Goal: Complete application form: Complete application form

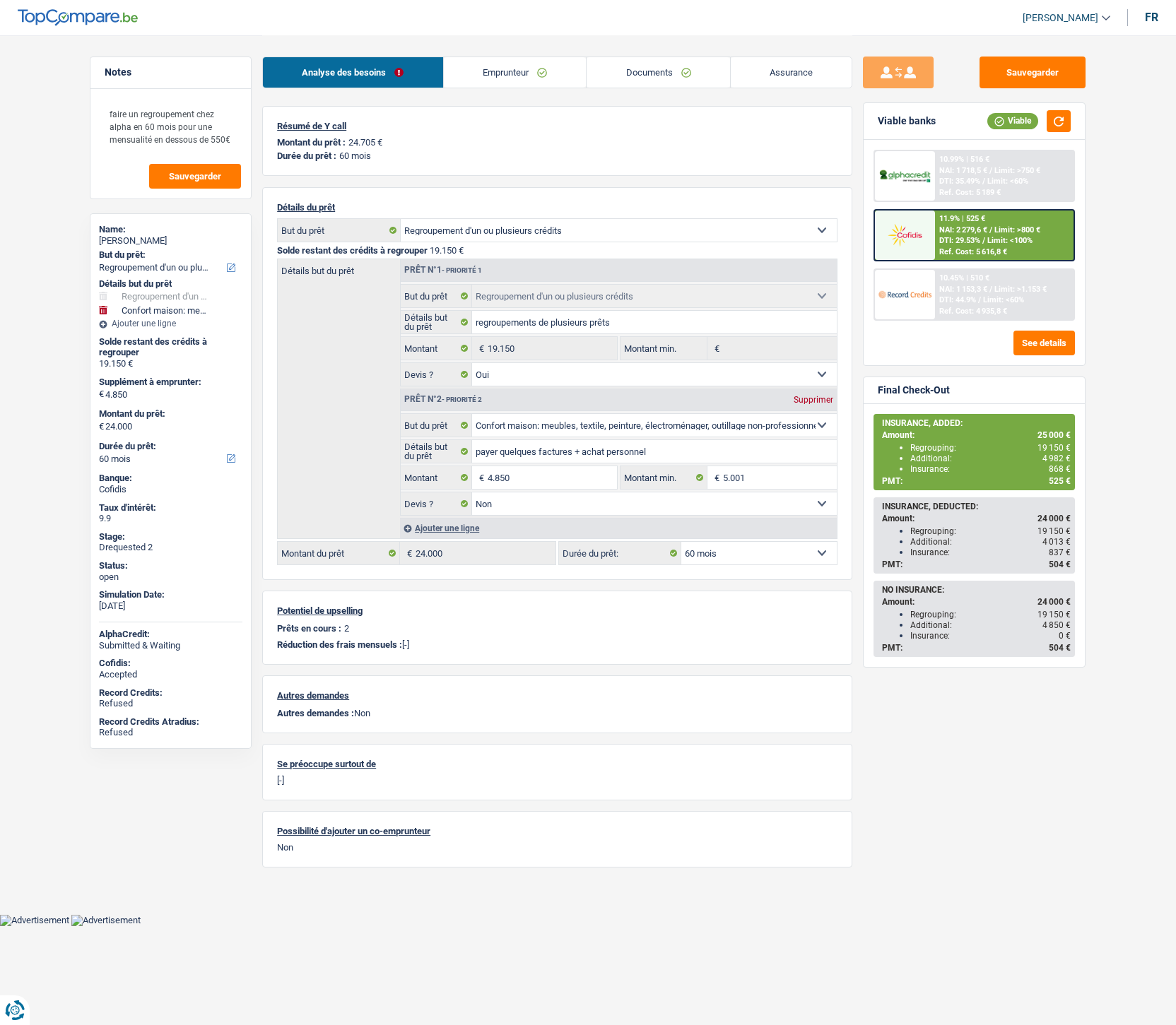
select select "refinancing"
select select "household"
select select "60"
select select "refinancing"
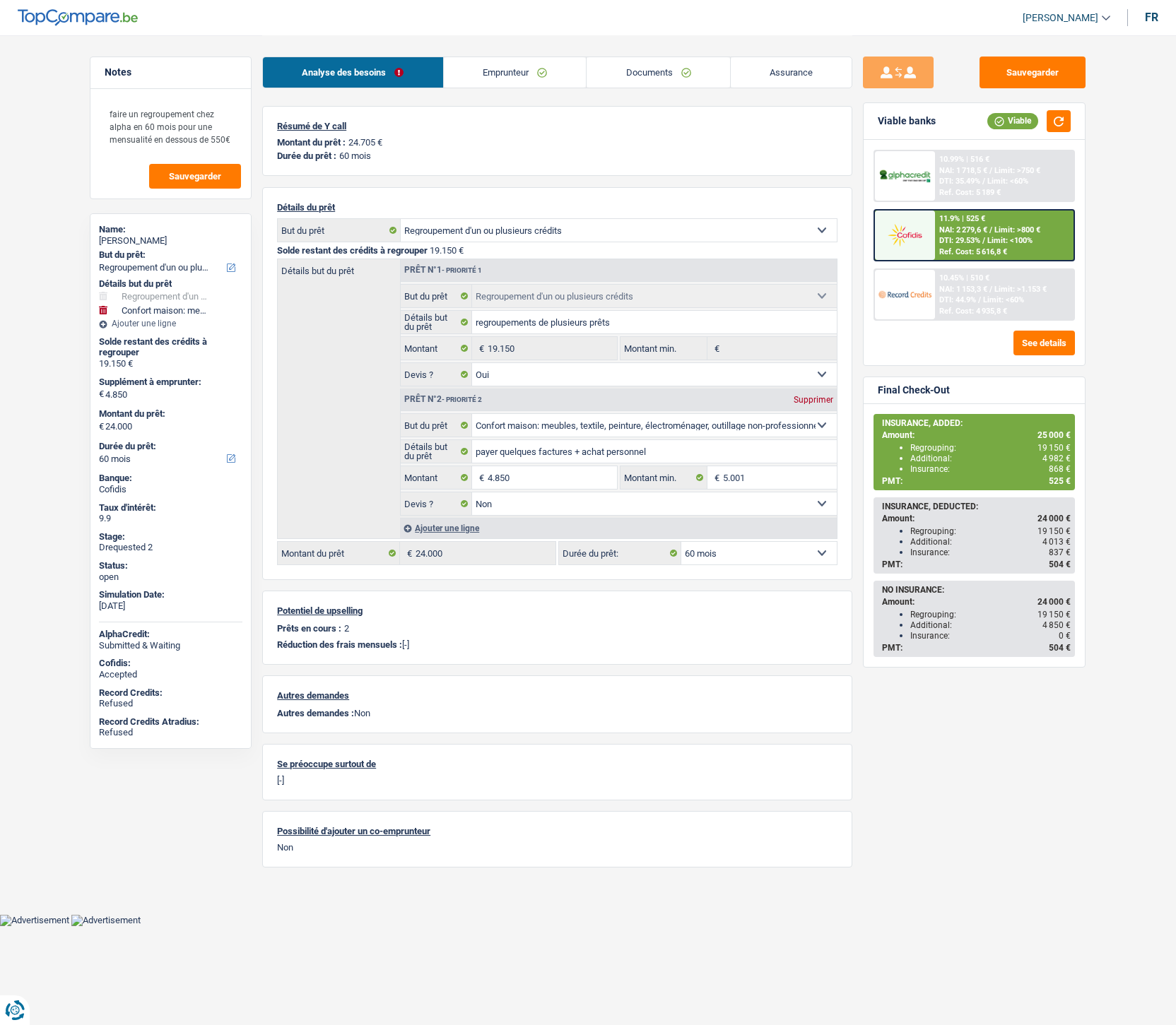
select select "refinancing"
select select "yes"
select select "household"
select select "false"
select select "60"
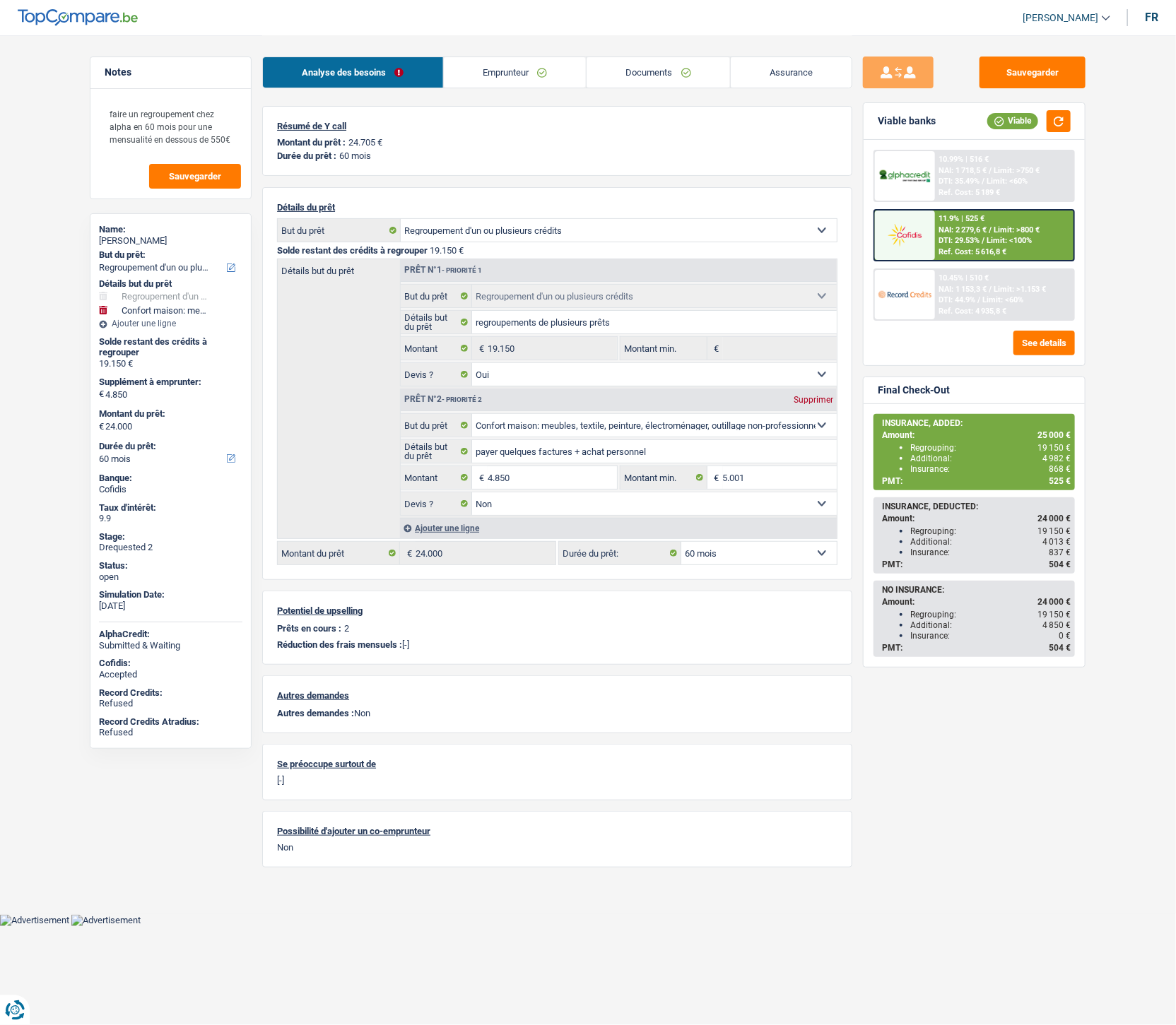
click at [538, 60] on link "Emprunteur" at bounding box center [516, 72] width 143 height 30
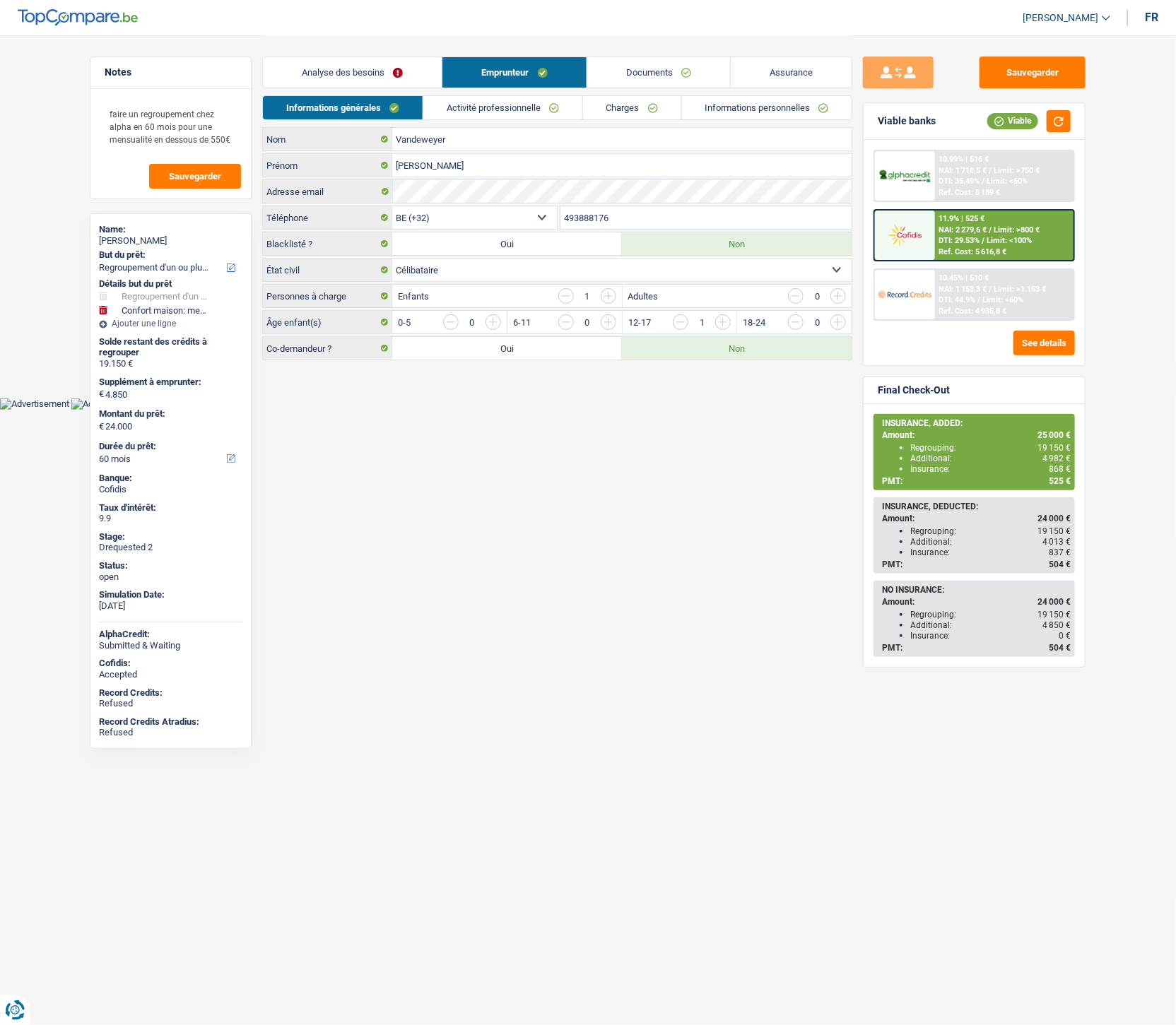
click at [699, 103] on link "Informations personnelles" at bounding box center [767, 107] width 171 height 23
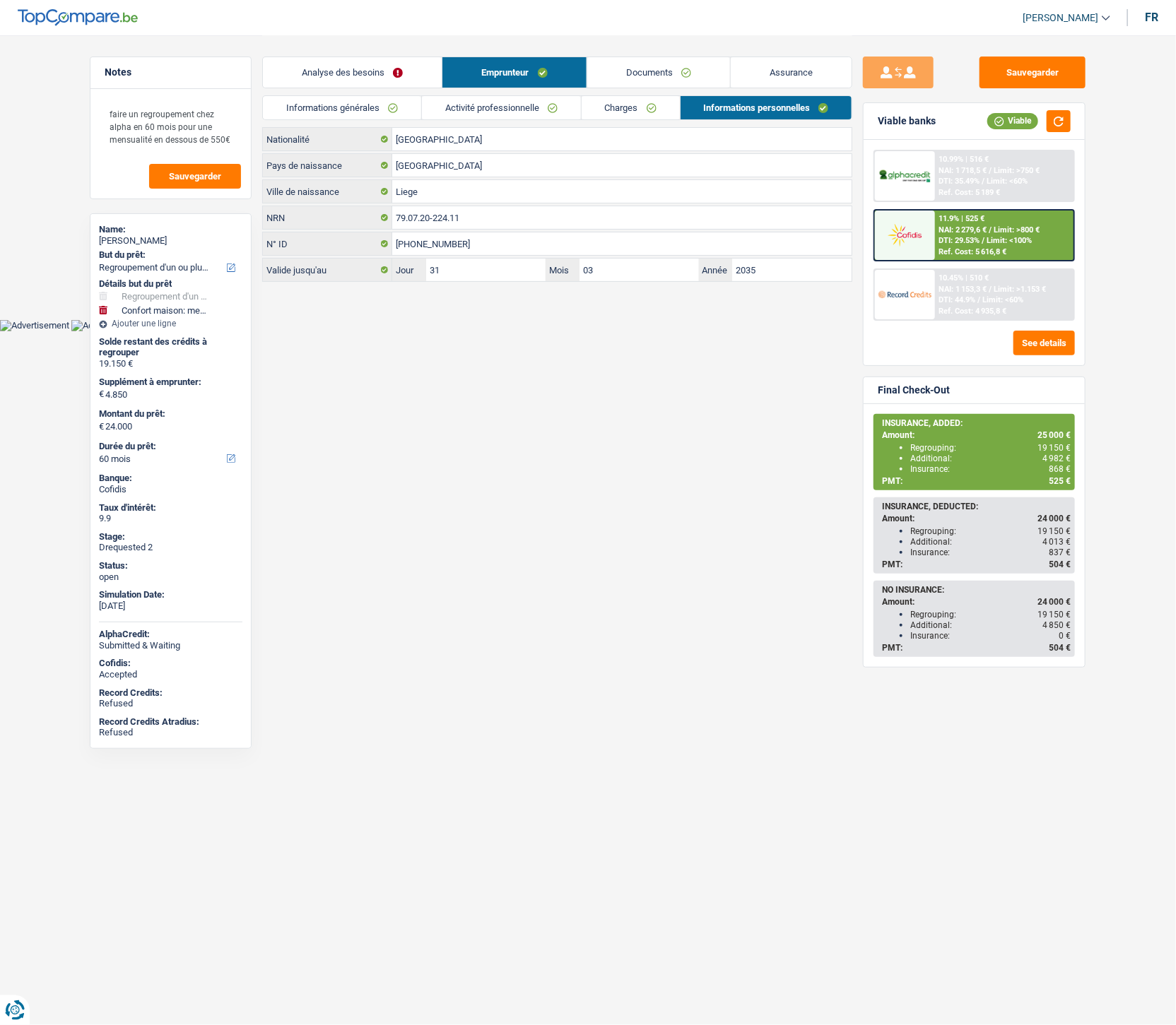
click at [550, 331] on html "Vous avez le contrôle de vos données Nous utilisons des cookies, tout comme nos…" at bounding box center [588, 165] width 1176 height 331
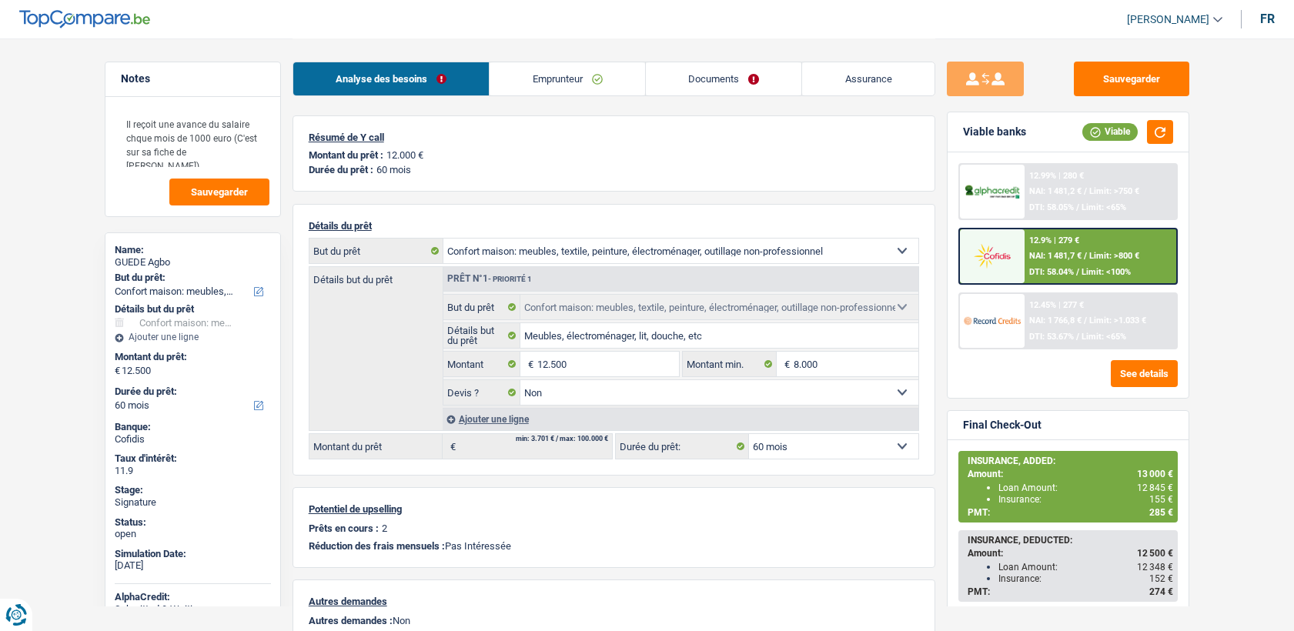
select select "household"
select select "60"
select select "32"
select select "single"
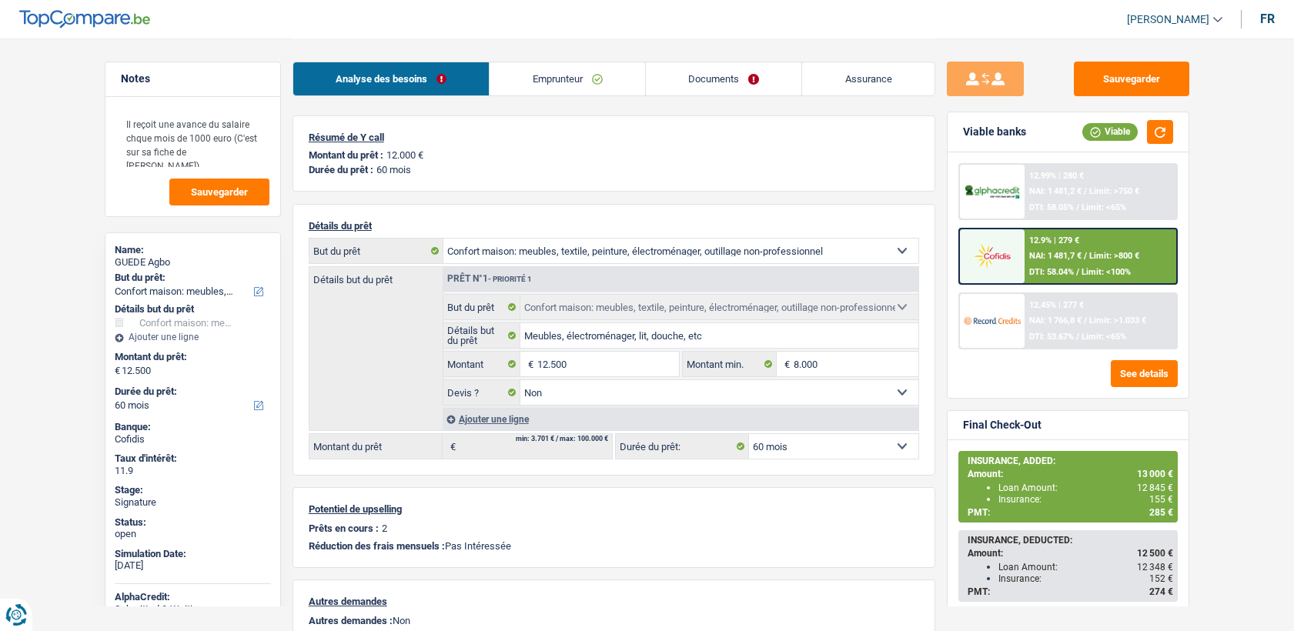
select select "worker"
select select "netSalary"
click at [506, 74] on link "Emprunteur" at bounding box center [568, 78] width 156 height 33
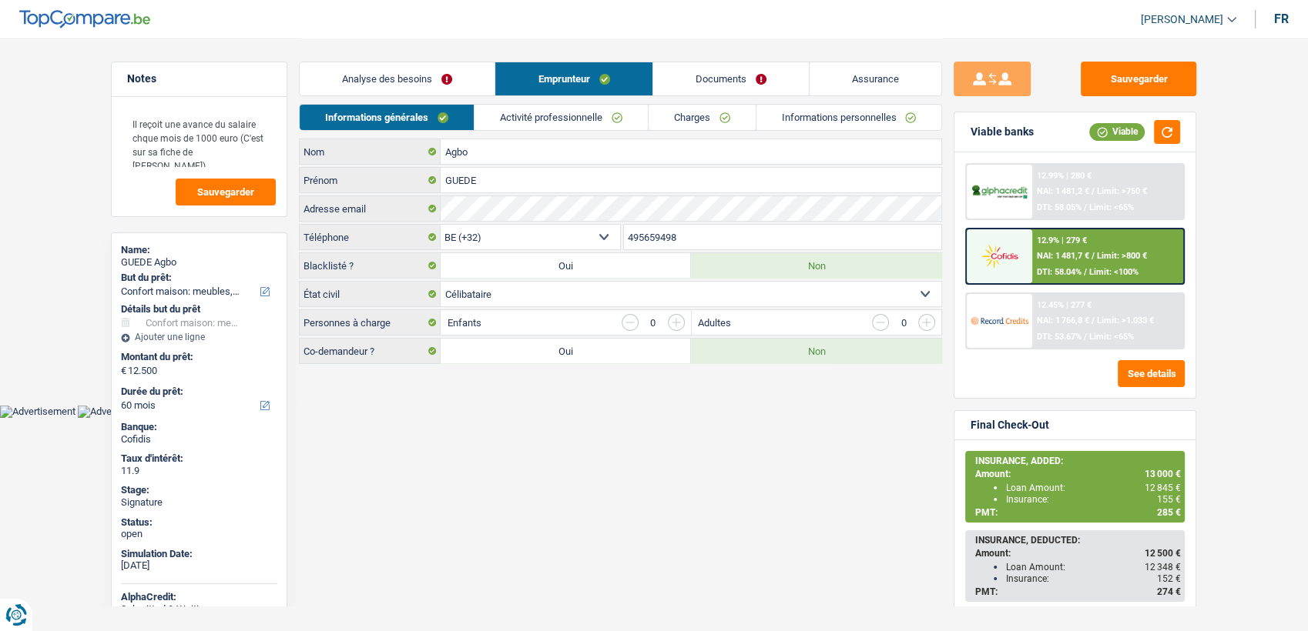
click at [614, 114] on link "Activité professionnelle" at bounding box center [560, 117] width 173 height 25
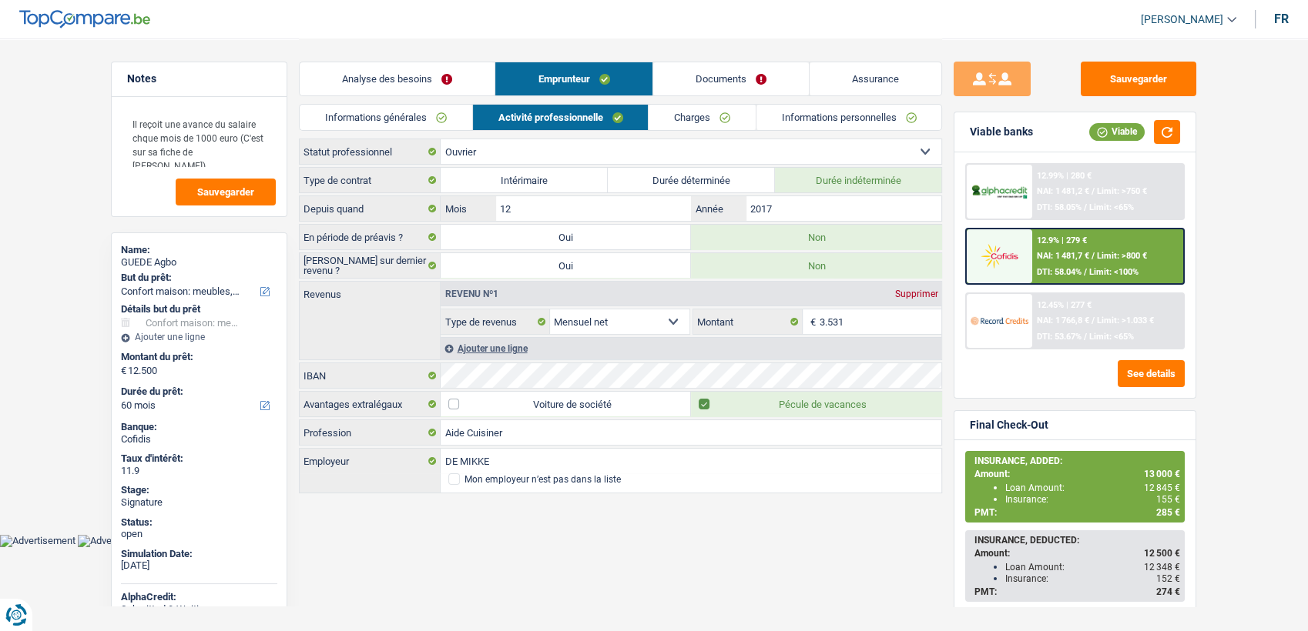
click at [718, 119] on link "Charges" at bounding box center [701, 117] width 107 height 25
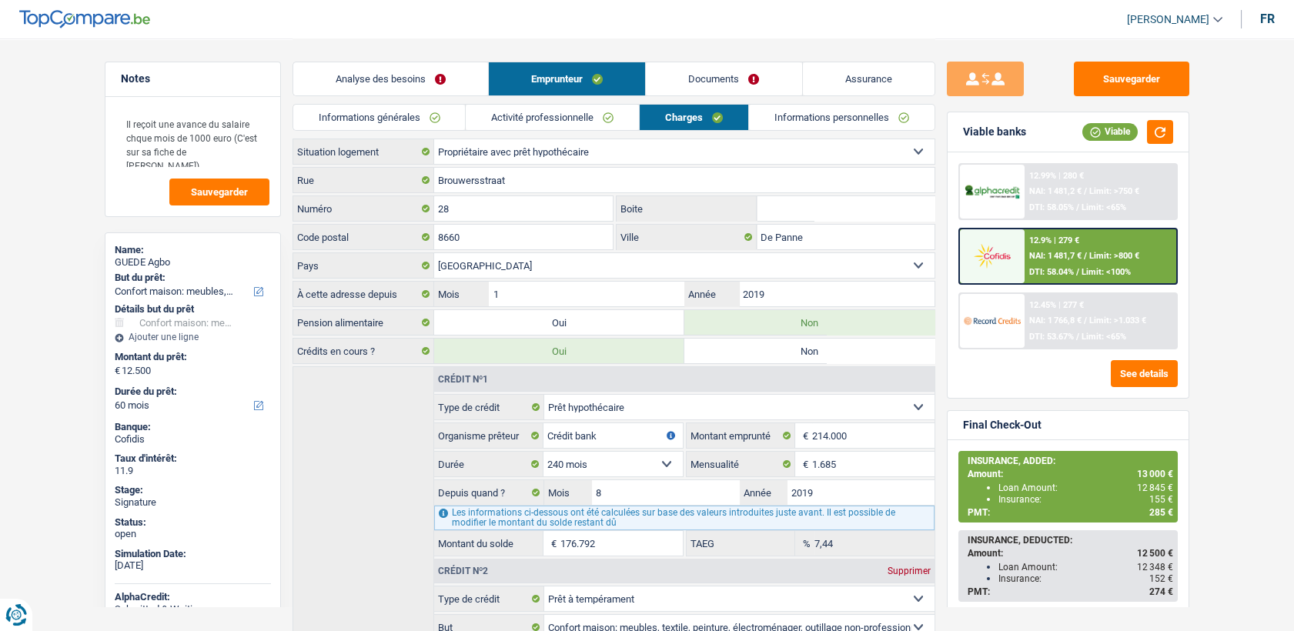
click at [627, 139] on div "Locataire Propriétaire avec prêt hypothécaire Propriétaire sans prêt hypothécai…" at bounding box center [614, 152] width 643 height 26
click at [620, 120] on link "Activité professionnelle" at bounding box center [552, 117] width 173 height 25
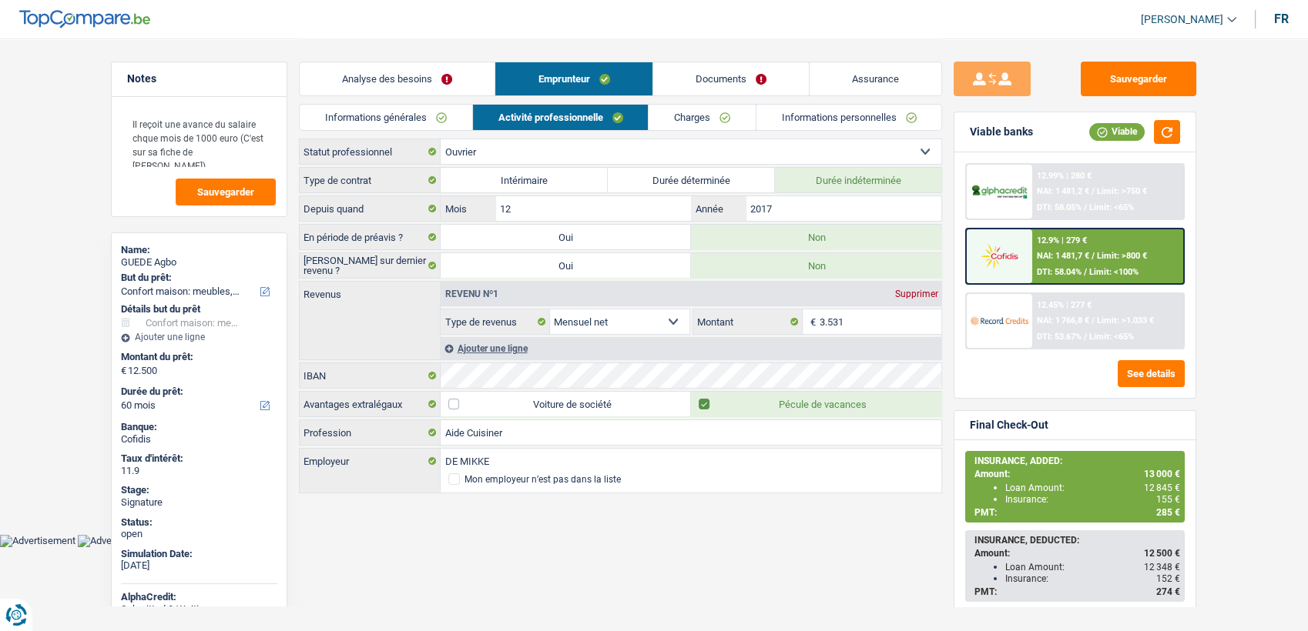
click at [673, 119] on link "Charges" at bounding box center [701, 117] width 107 height 25
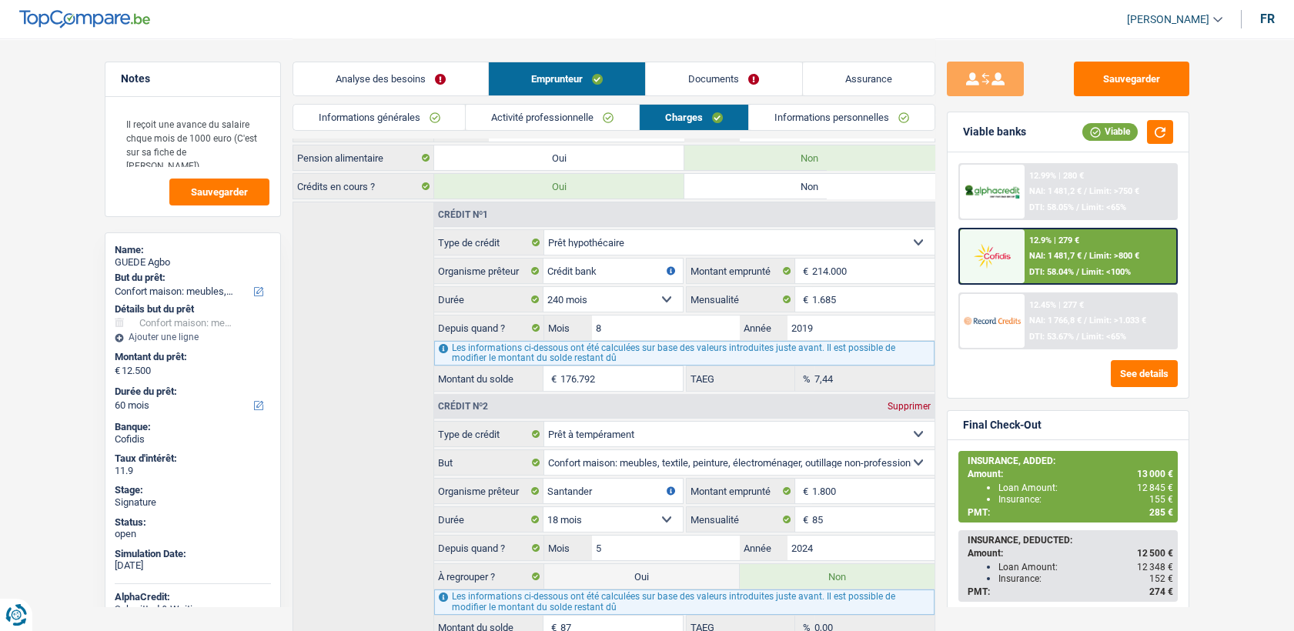
scroll to position [79, 0]
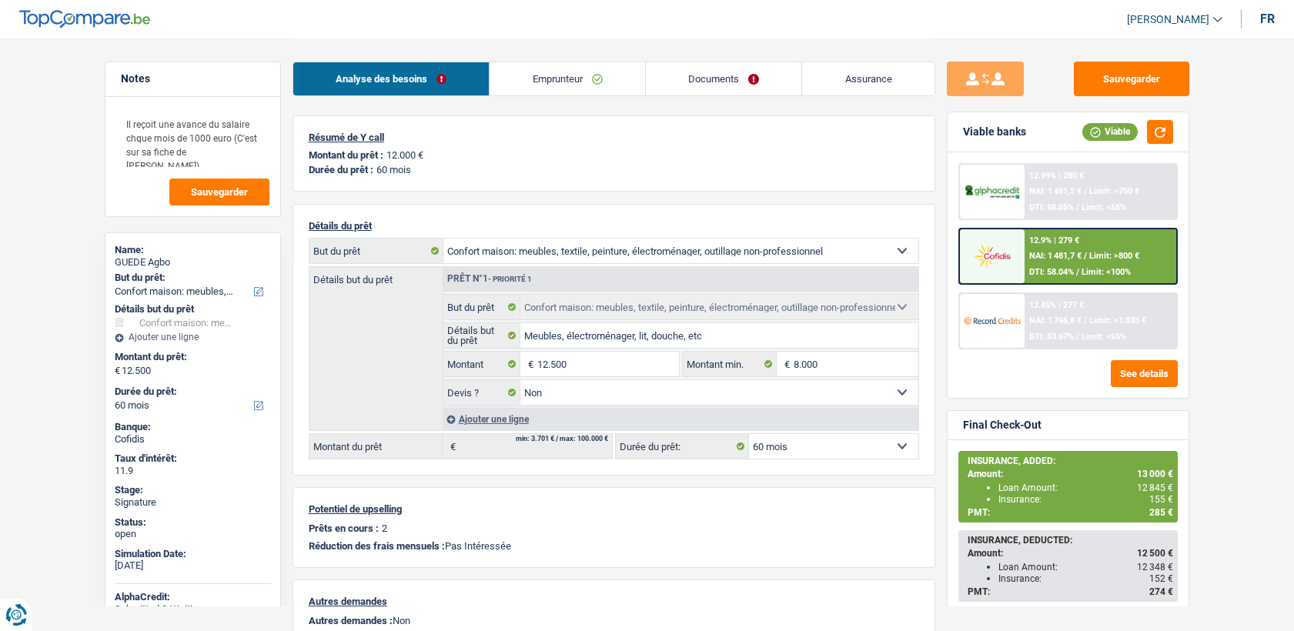
select select "household"
select select "60"
select select "household"
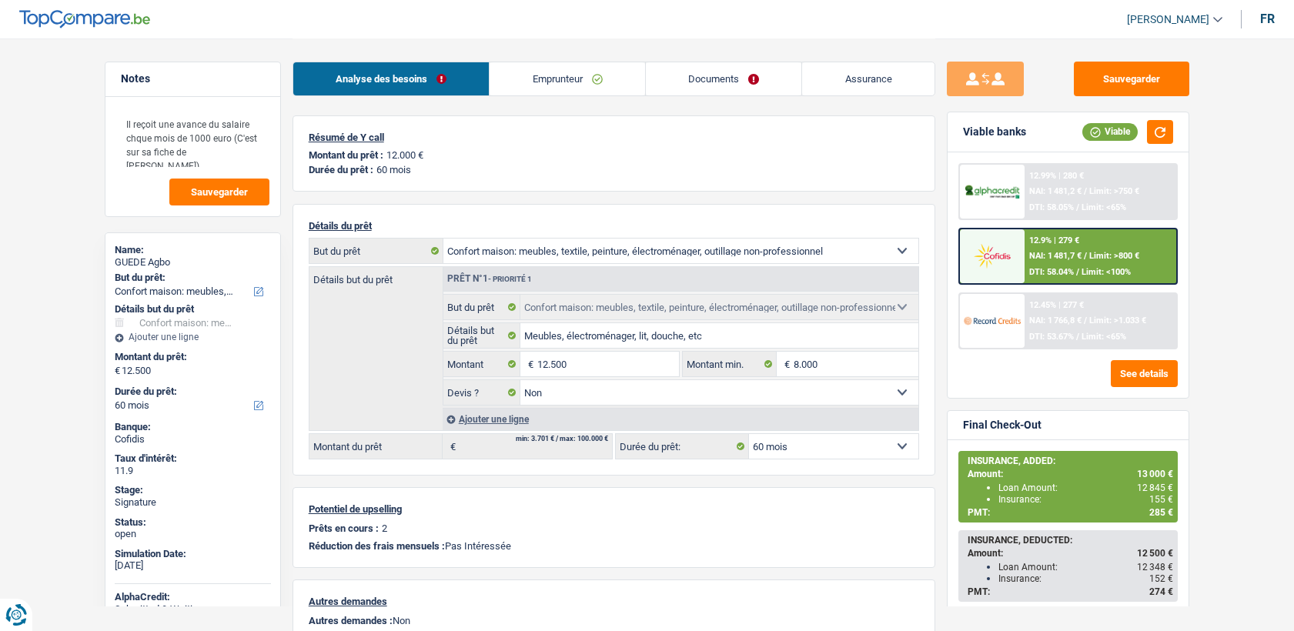
select select "false"
select select "60"
select select "32"
select select "single"
click at [554, 97] on div "Analyse des besoins Emprunteur Documents Assurance" at bounding box center [614, 71] width 643 height 65
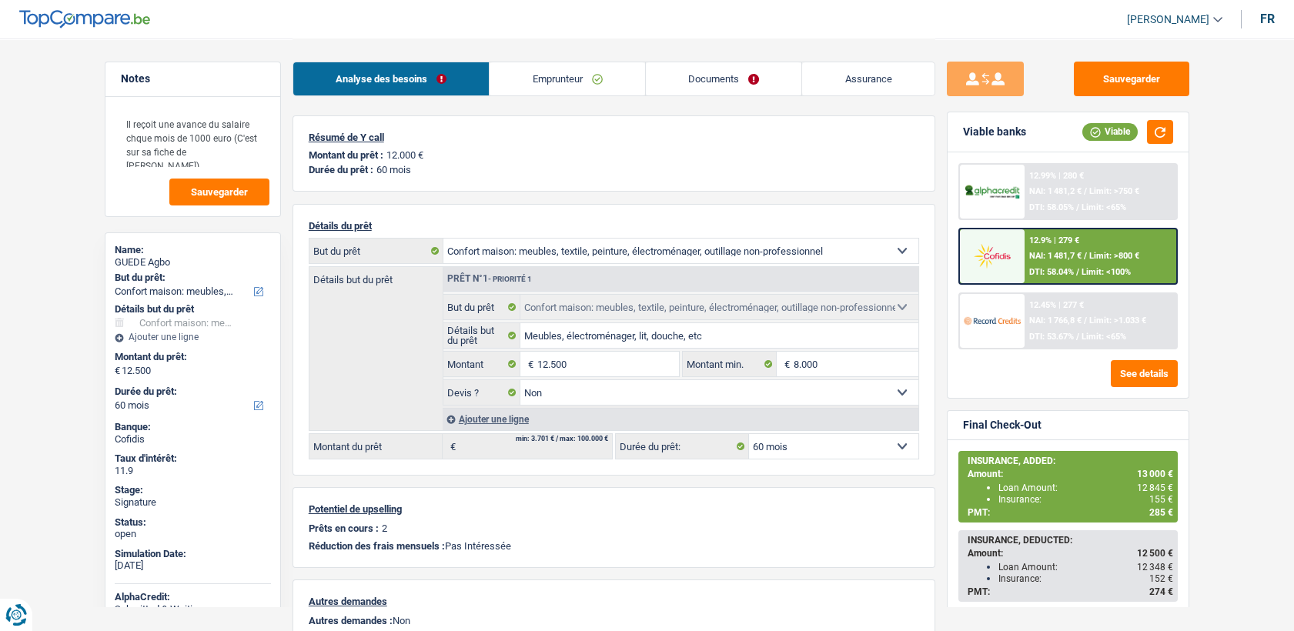
click at [548, 79] on link "Emprunteur" at bounding box center [568, 78] width 156 height 33
select select "household"
select select "60"
select select "household"
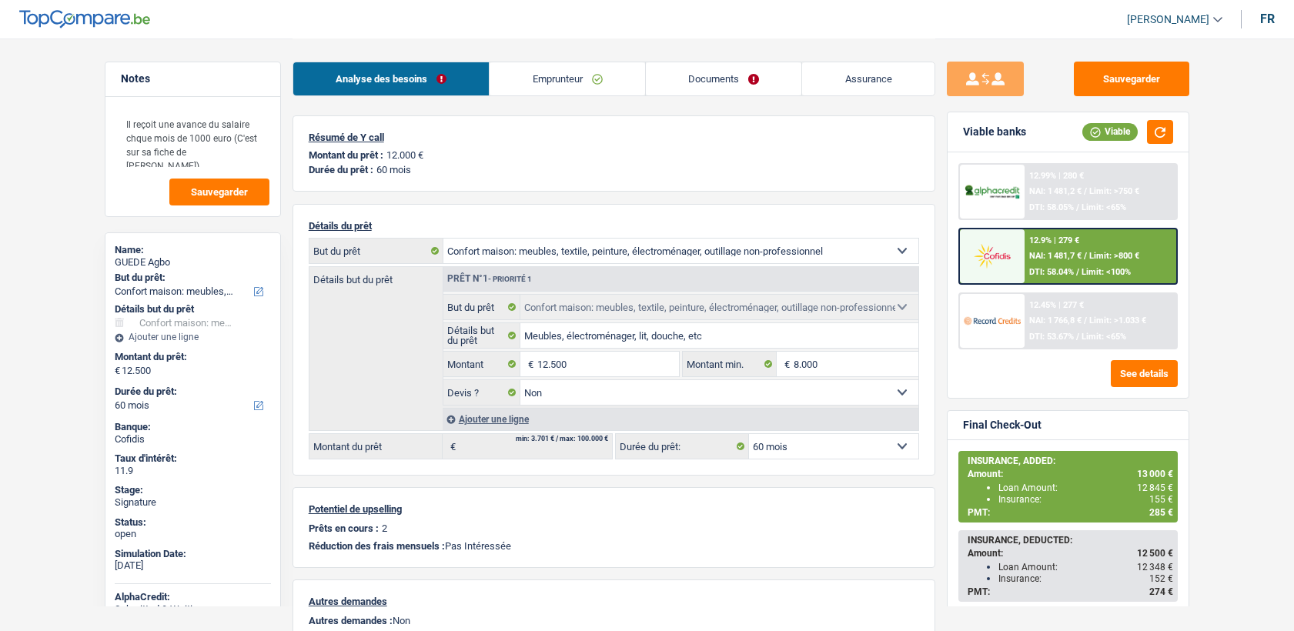
select select "household"
select select "false"
select select "60"
click at [519, 79] on link "Emprunteur" at bounding box center [568, 78] width 156 height 33
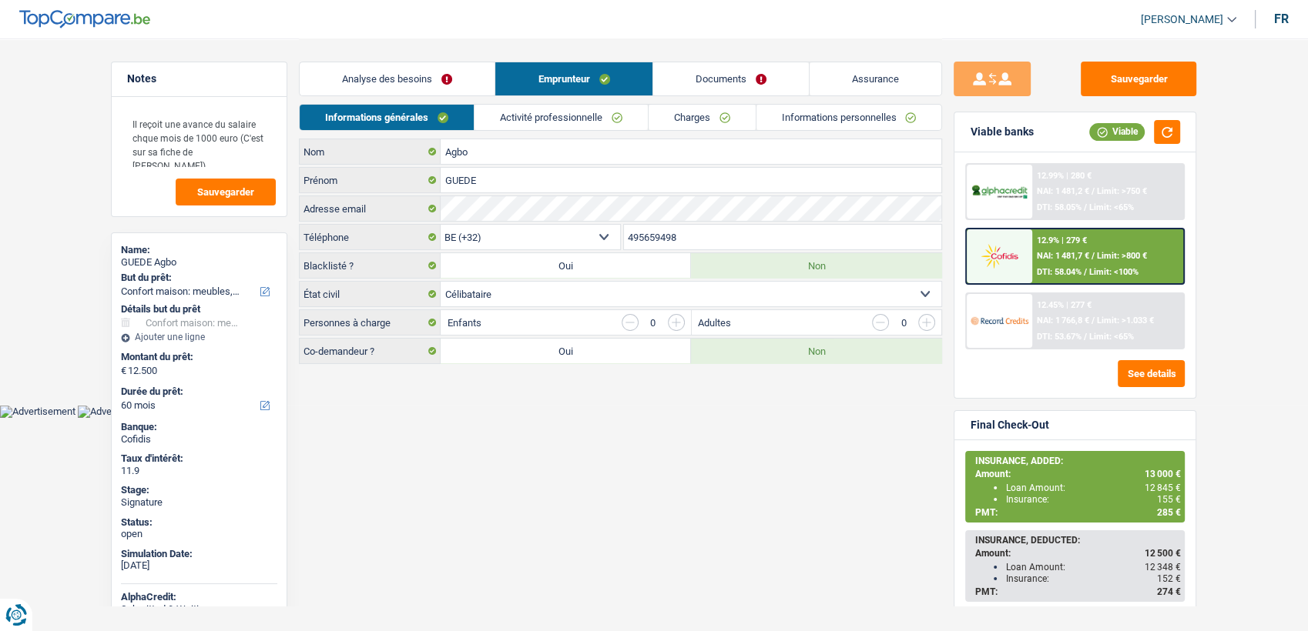
click at [577, 105] on link "Activité professionnelle" at bounding box center [560, 117] width 173 height 25
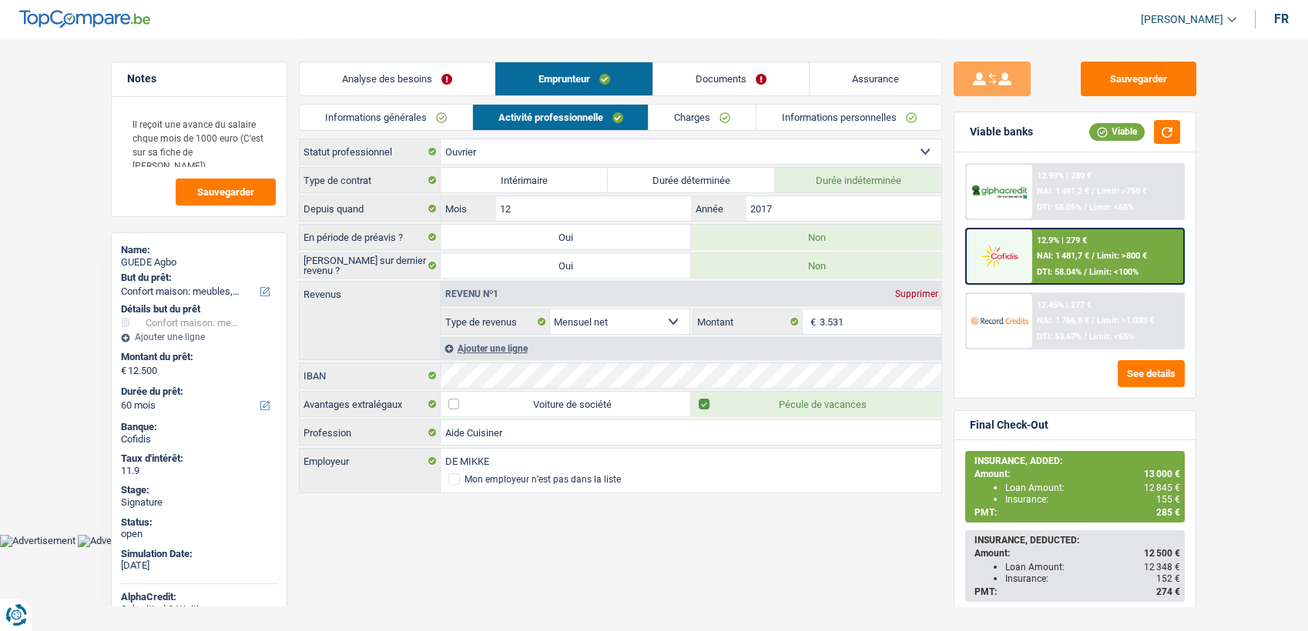
click at [678, 120] on link "Charges" at bounding box center [701, 117] width 107 height 25
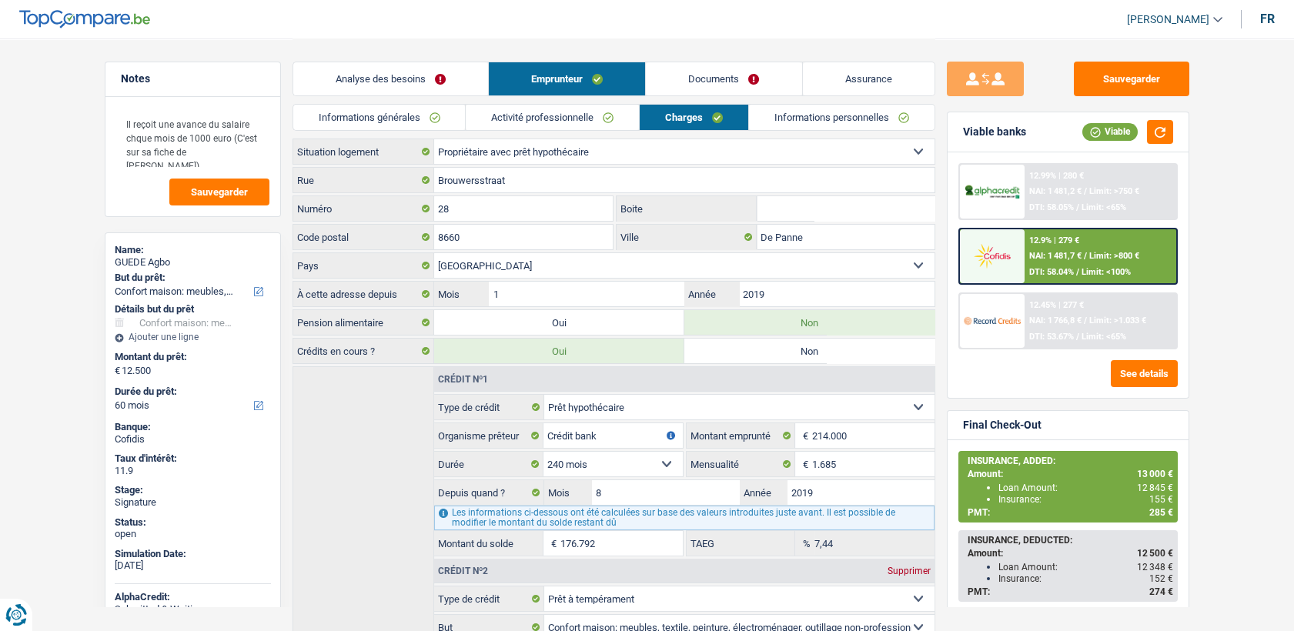
click at [727, 83] on link "Documents" at bounding box center [724, 78] width 156 height 33
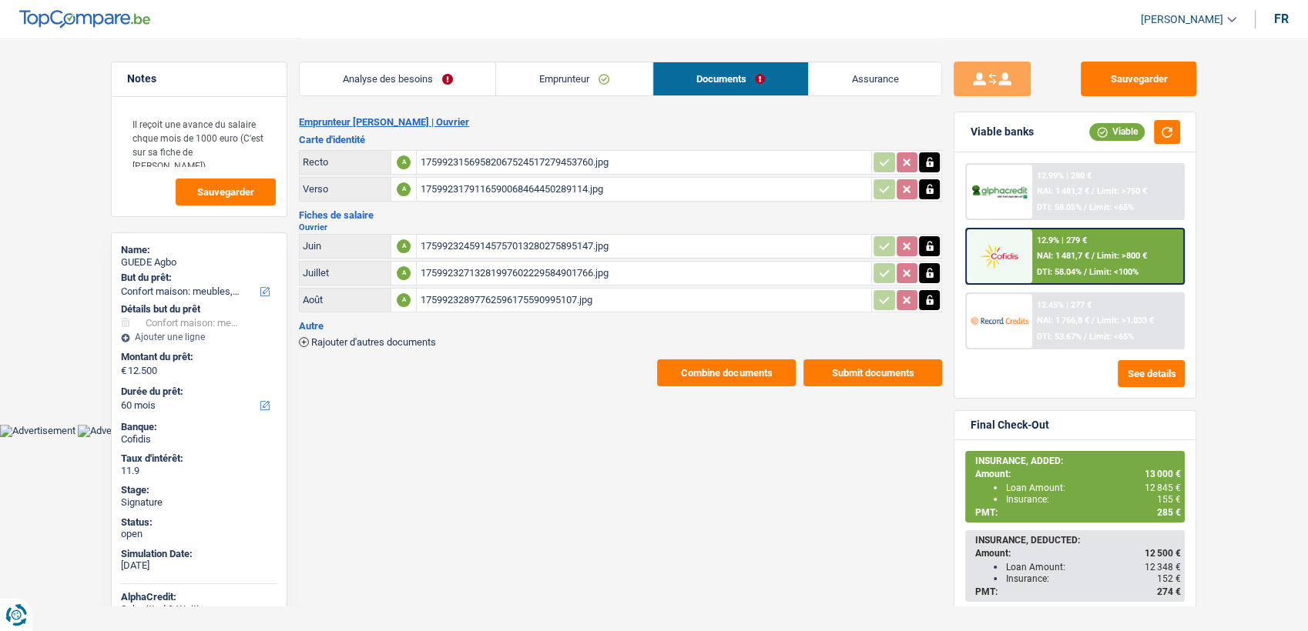
click at [712, 367] on button "Combine documents" at bounding box center [726, 373] width 139 height 27
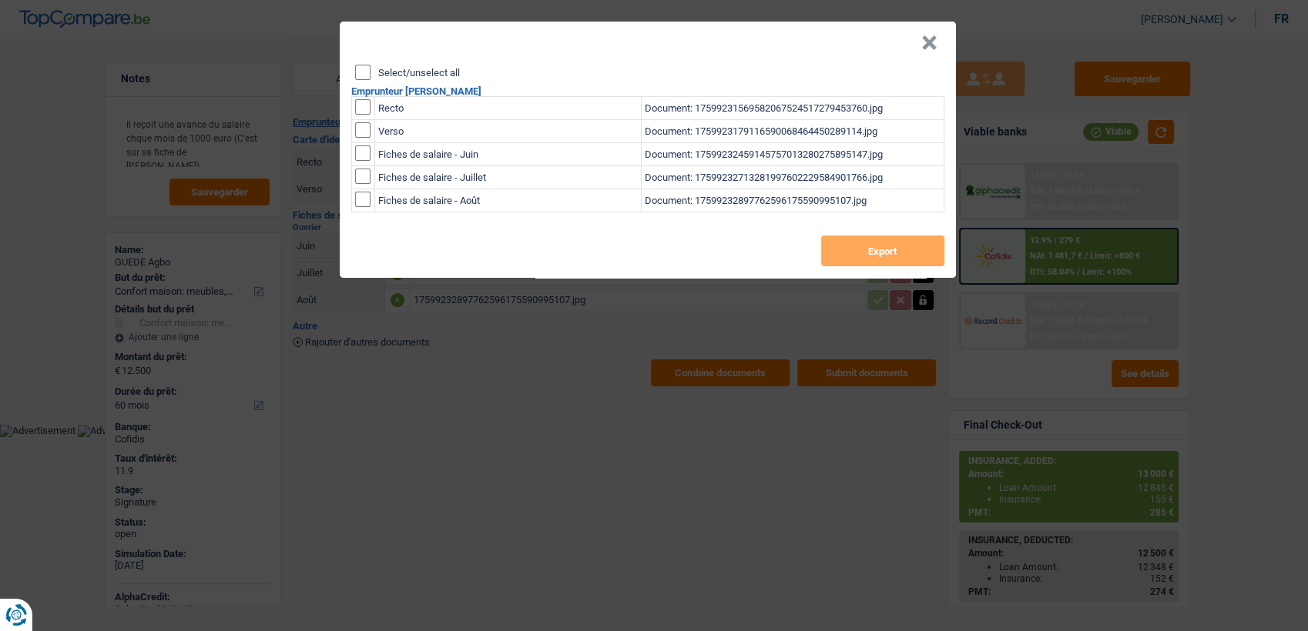
click at [363, 104] on input "checkbox" at bounding box center [362, 106] width 15 height 15
checkbox input "true"
click at [357, 129] on input "checkbox" at bounding box center [362, 129] width 15 height 15
checkbox input "true"
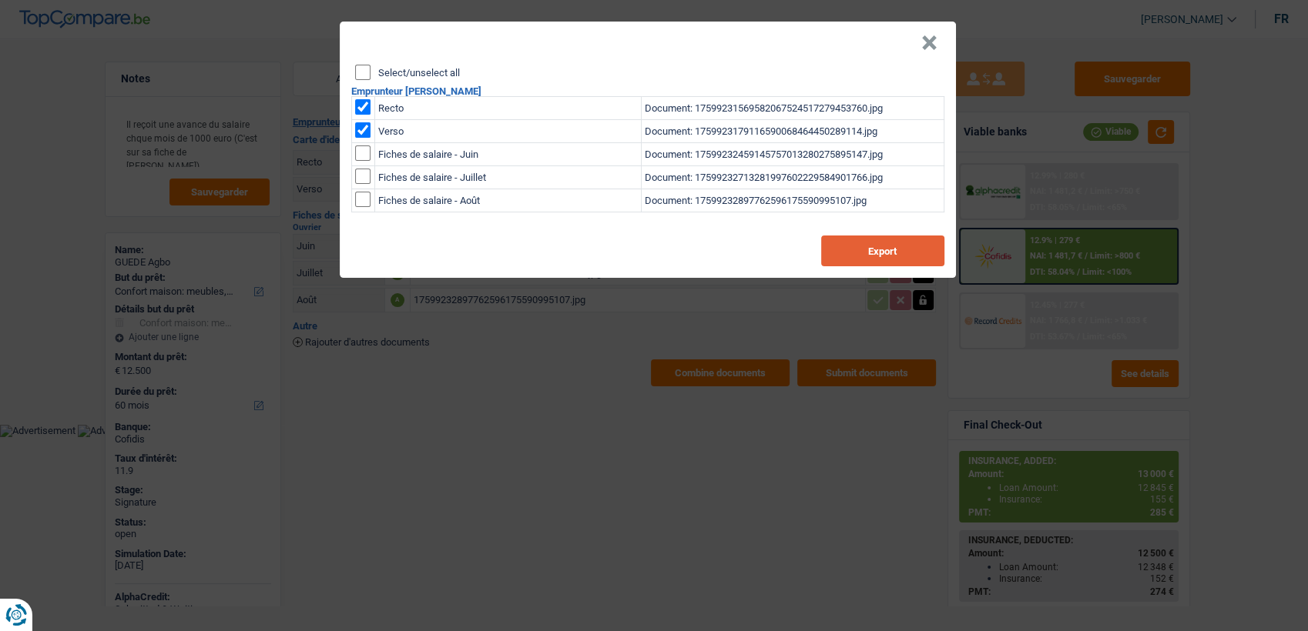
click at [911, 258] on button "Export" at bounding box center [882, 251] width 123 height 31
click at [927, 47] on button "×" at bounding box center [929, 42] width 16 height 15
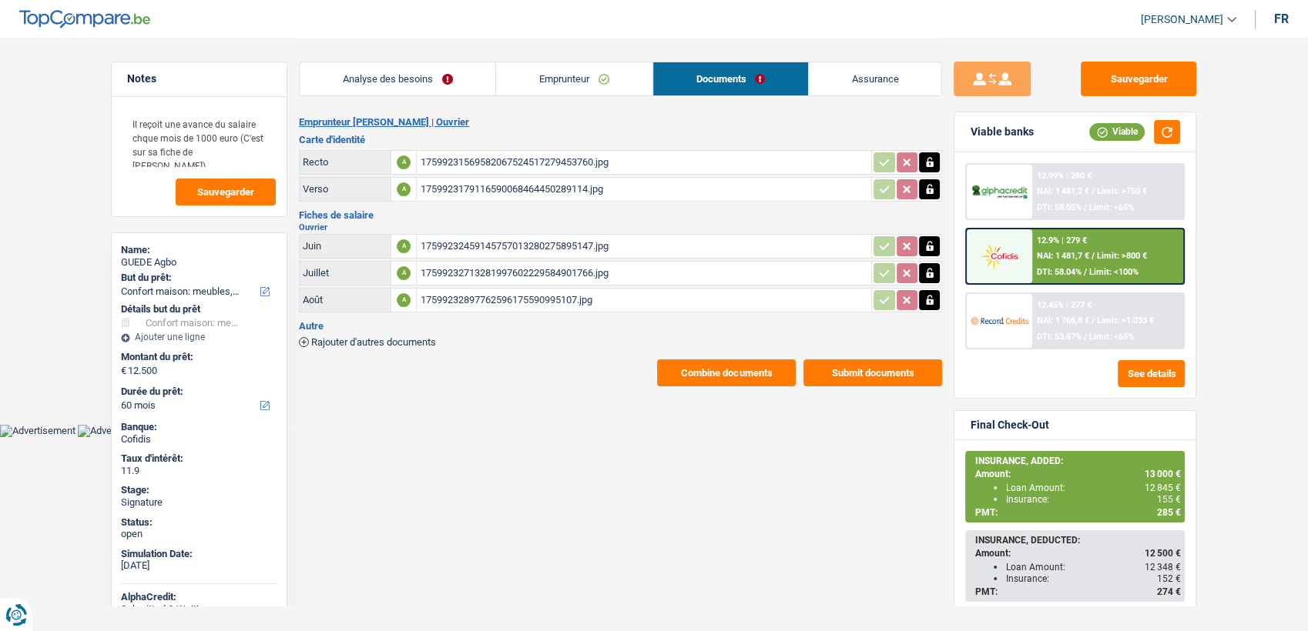
click at [578, 93] on link "Emprunteur" at bounding box center [574, 78] width 156 height 33
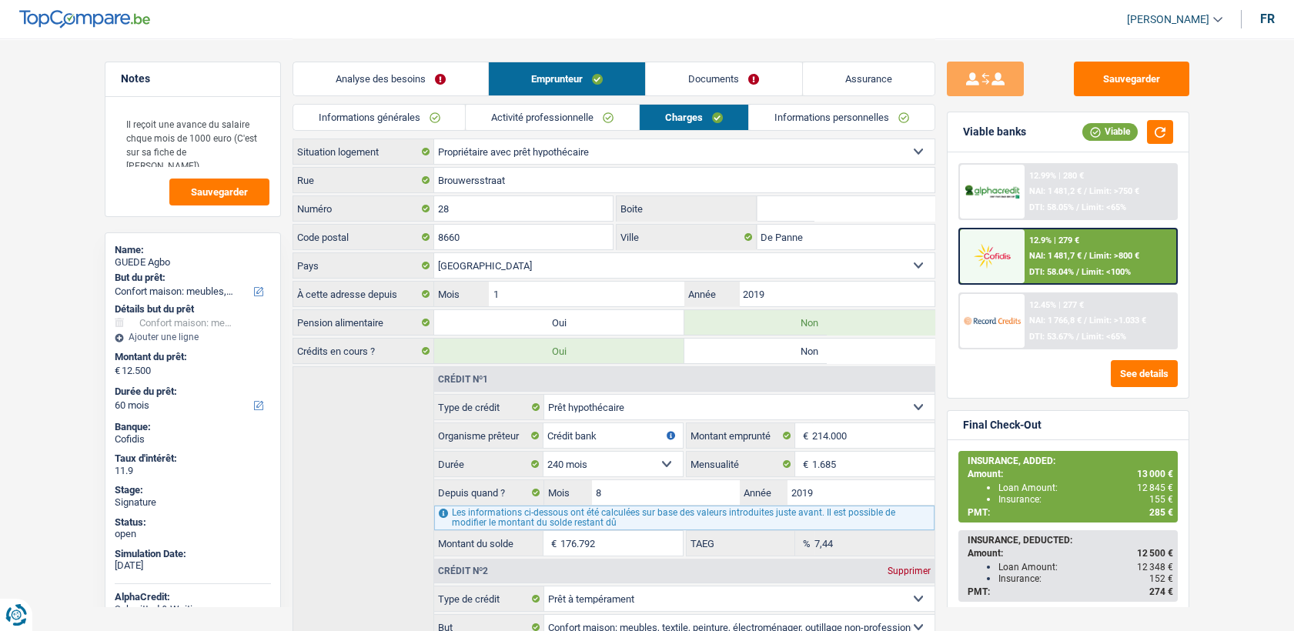
click at [599, 125] on link "Activité professionnelle" at bounding box center [552, 117] width 173 height 25
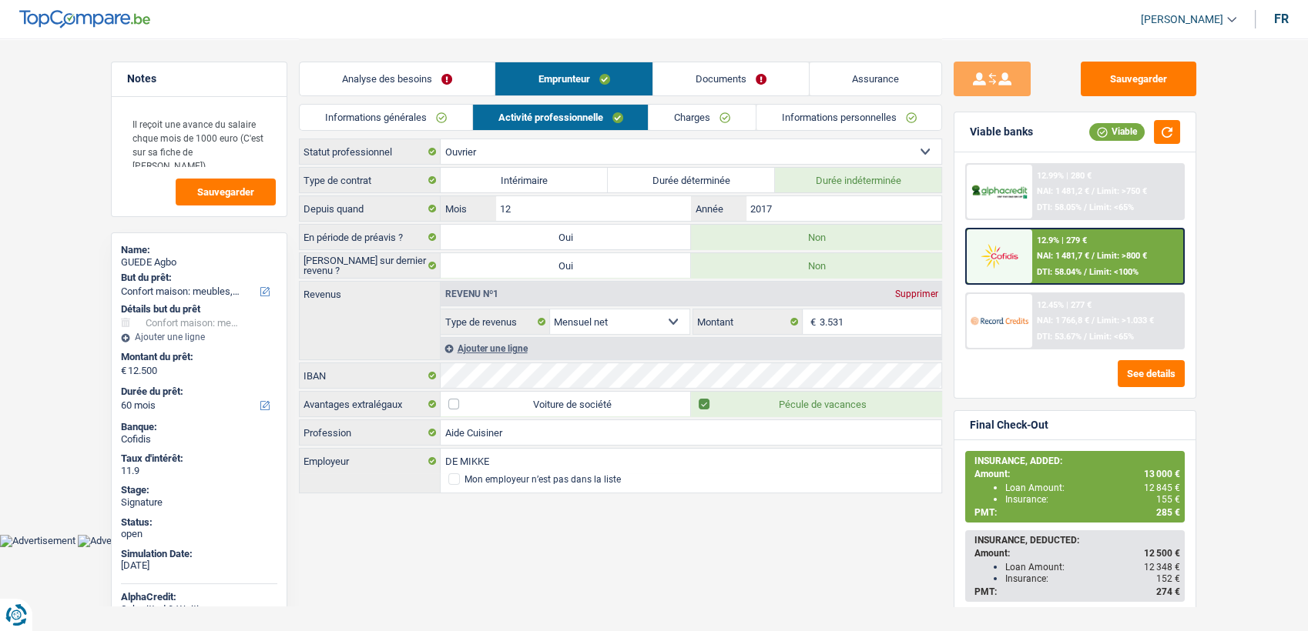
click at [425, 102] on div "Analyse des besoins Emprunteur Documents Assurance" at bounding box center [620, 71] width 643 height 65
click at [425, 115] on link "Informations générales" at bounding box center [386, 117] width 172 height 25
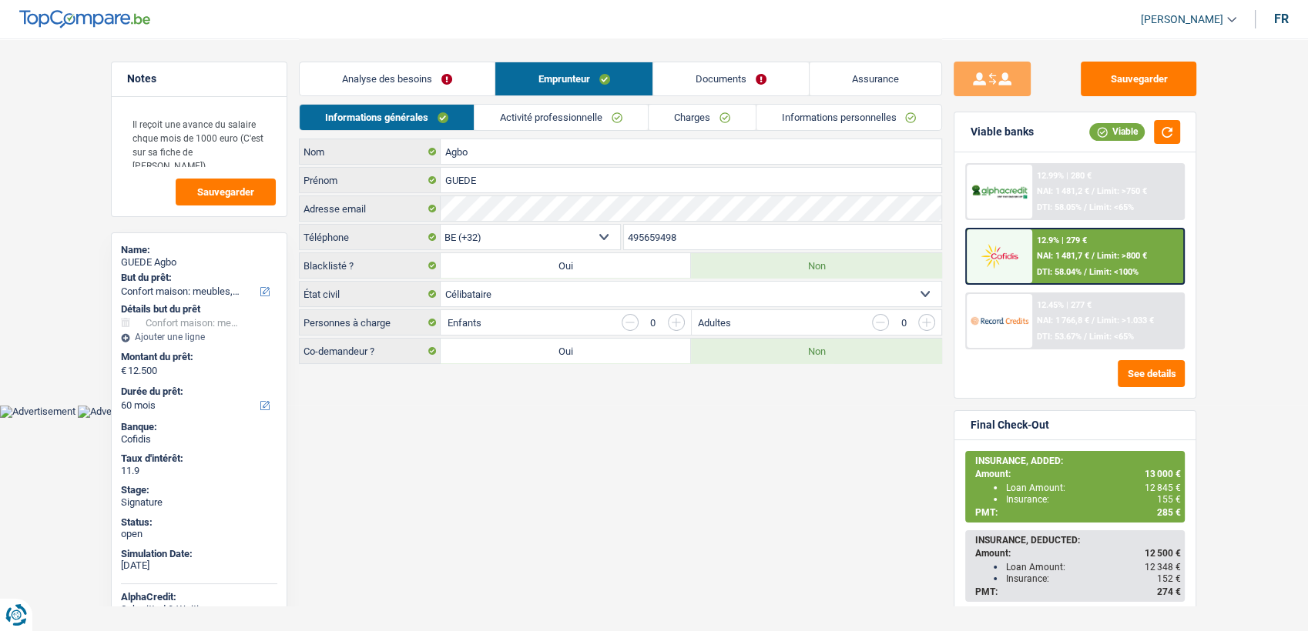
click at [668, 239] on input "495659498" at bounding box center [783, 237] width 318 height 25
